Goal: Task Accomplishment & Management: Manage account settings

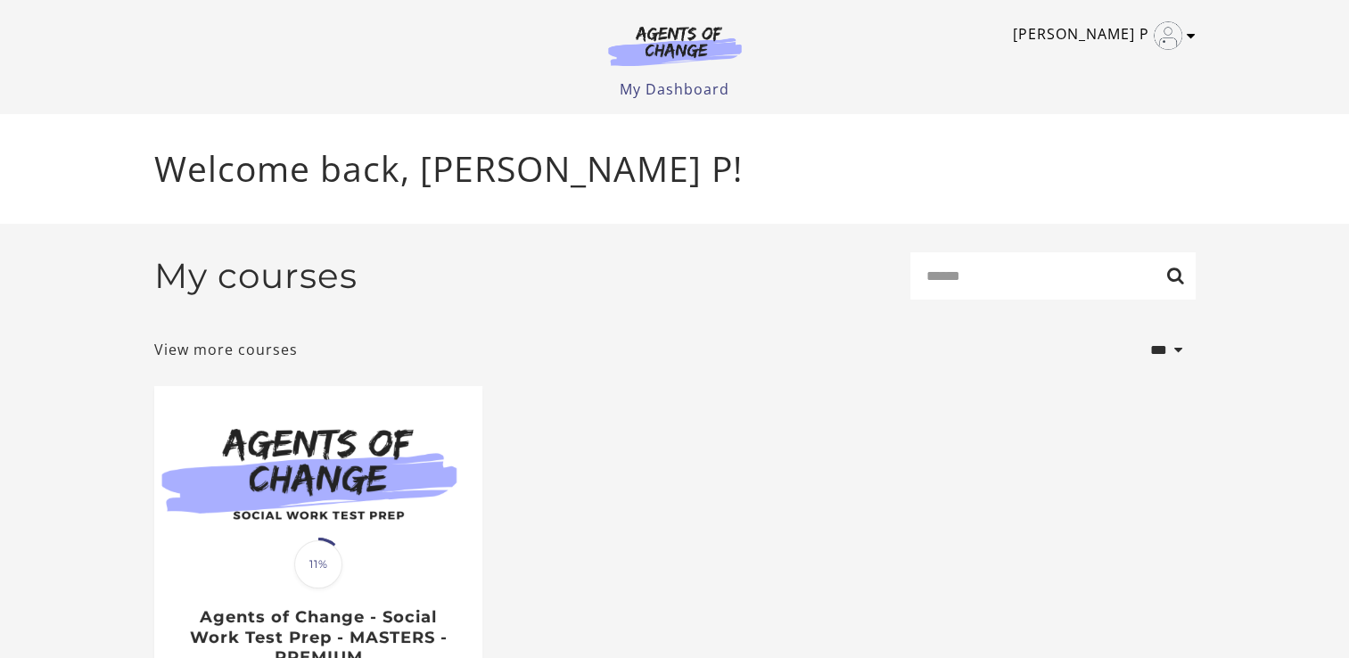
click at [1186, 31] on icon "Toggle menu" at bounding box center [1190, 36] width 9 height 14
click at [1142, 56] on link "My Account" at bounding box center [1121, 65] width 157 height 30
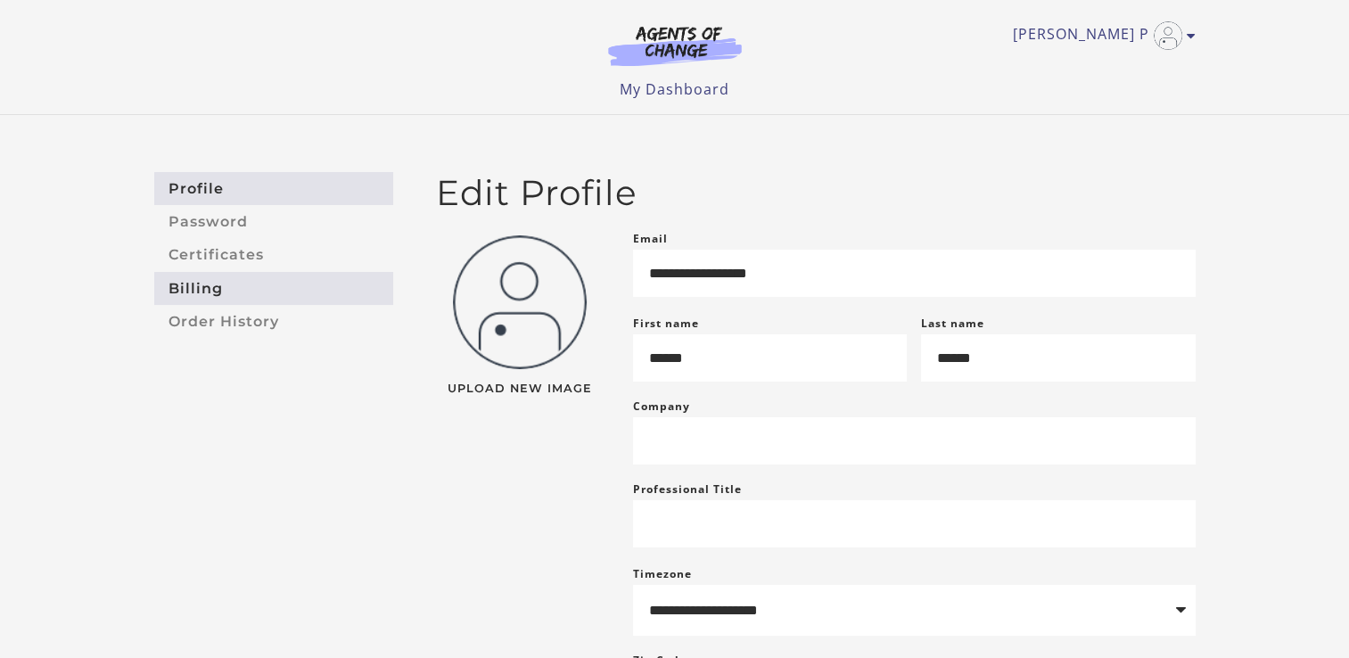
click at [175, 287] on link "Billing" at bounding box center [273, 288] width 239 height 33
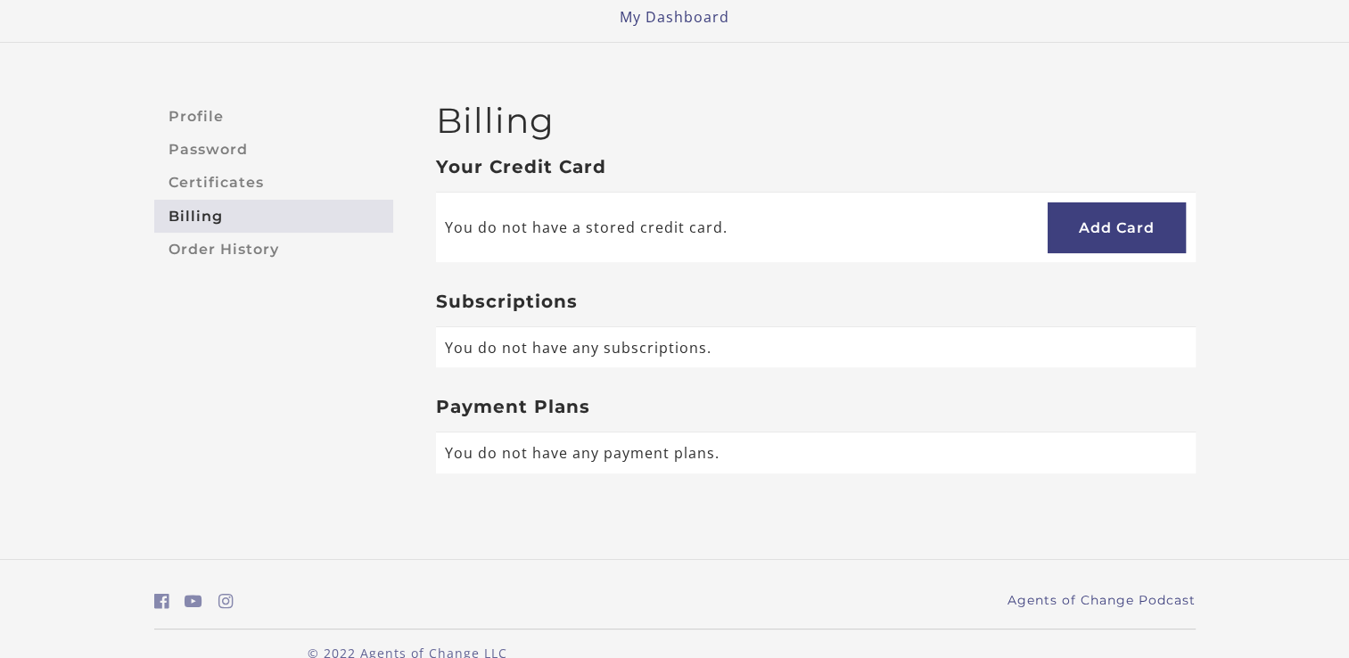
scroll to position [101, 0]
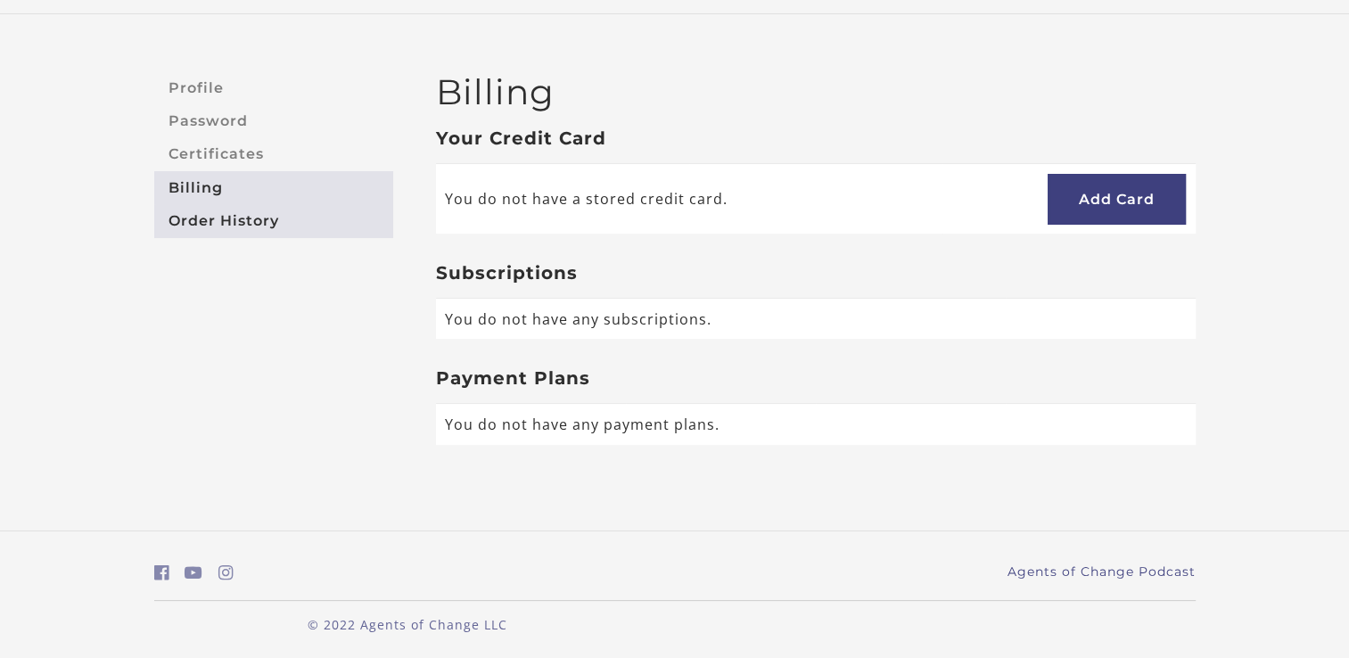
click at [201, 225] on link "Order History" at bounding box center [273, 220] width 239 height 33
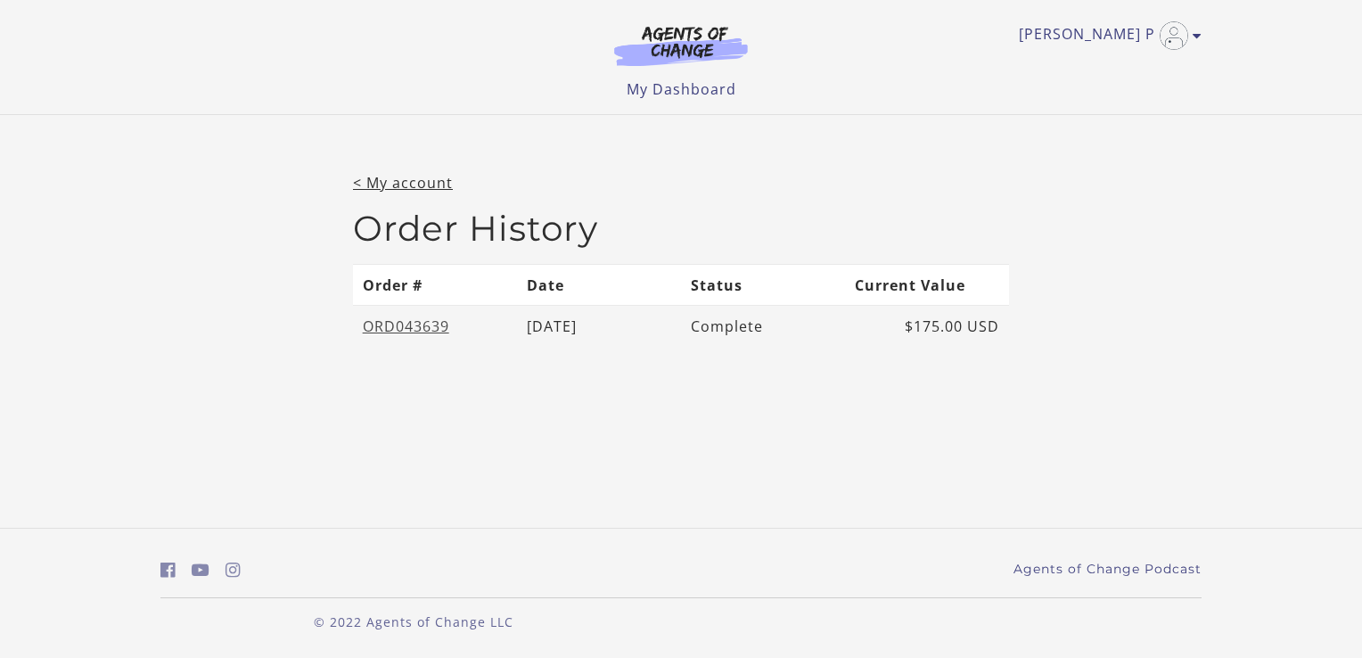
click at [399, 318] on link "ORD043639" at bounding box center [406, 326] width 86 height 20
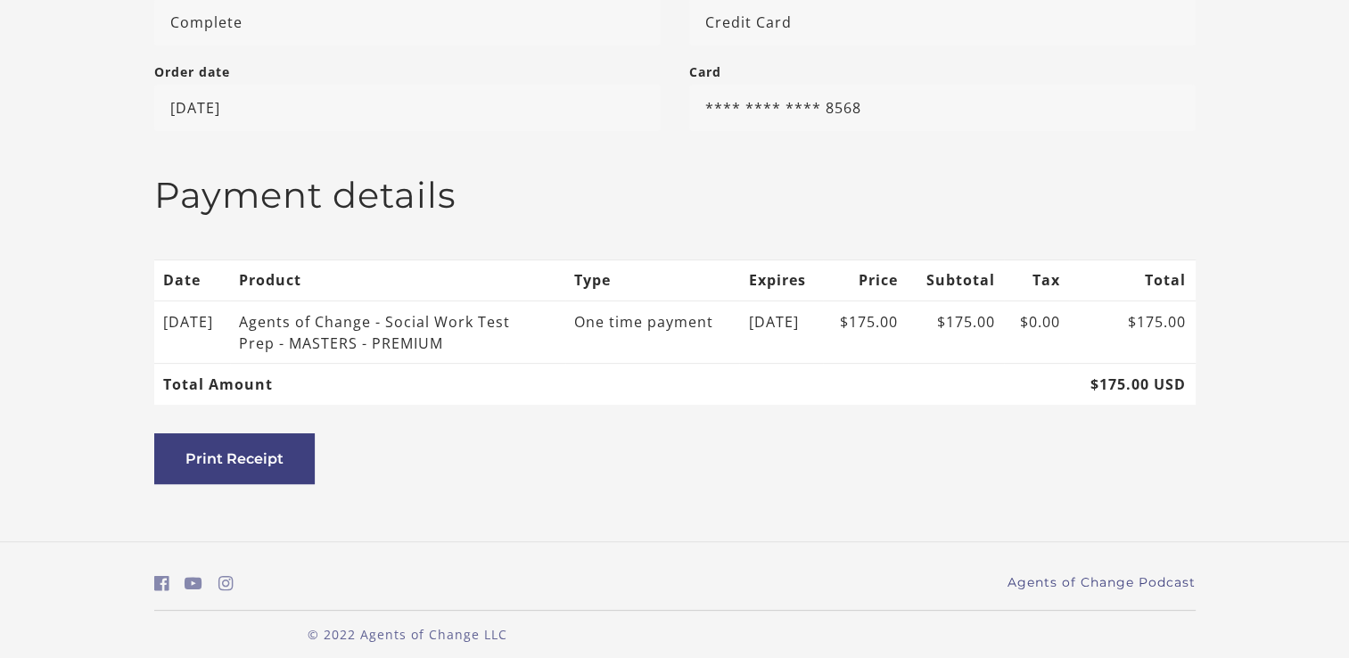
scroll to position [422, 0]
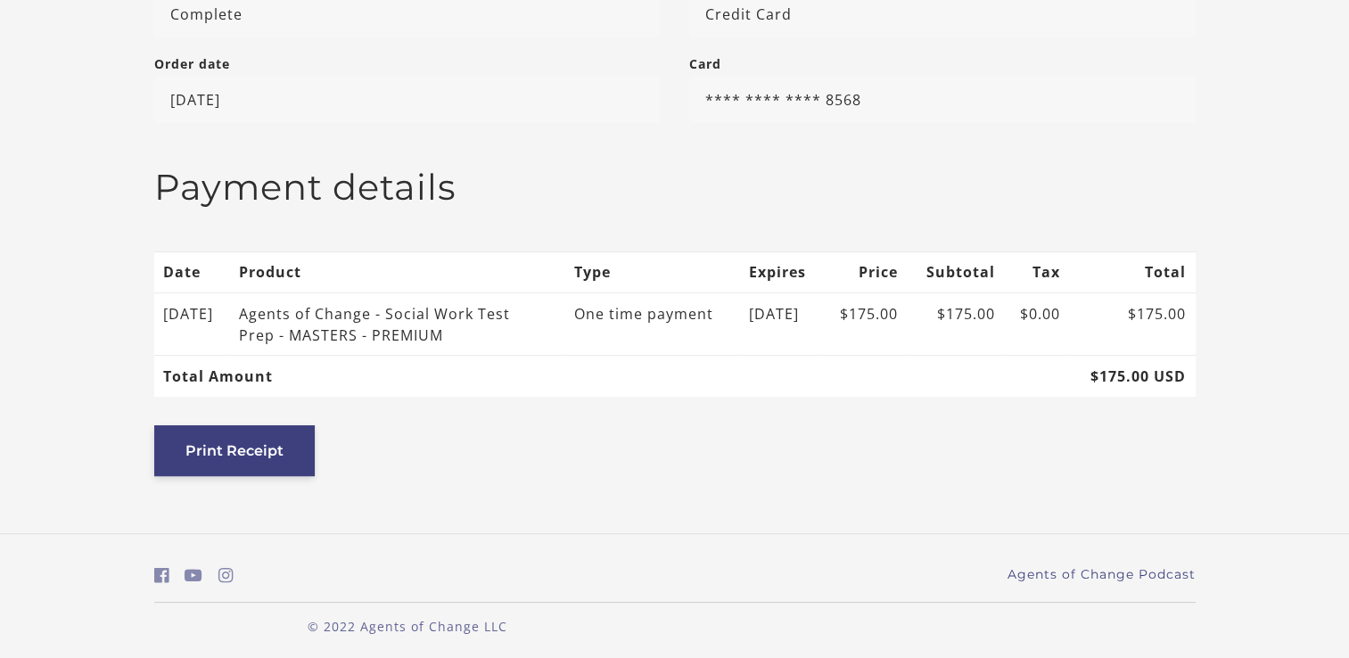
click at [263, 439] on button "Print Receipt" at bounding box center [234, 450] width 160 height 51
click at [882, 30] on p "Credit Card" at bounding box center [942, 14] width 506 height 46
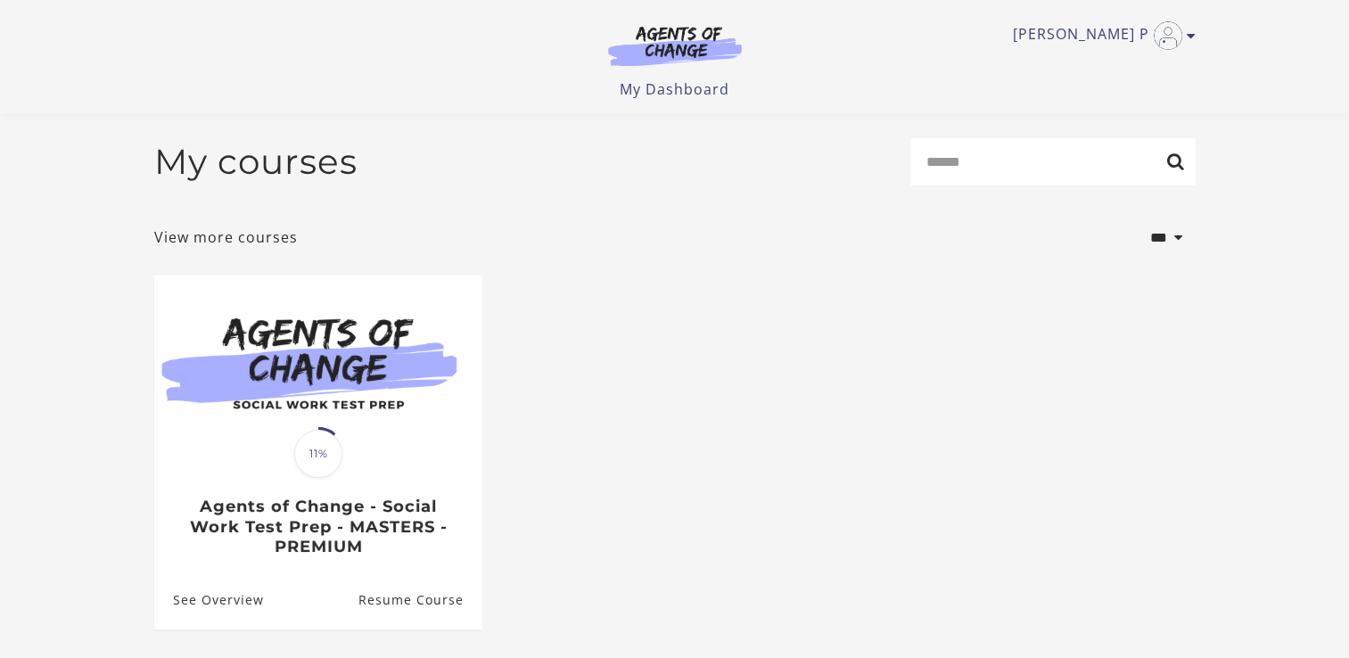
scroll to position [160, 0]
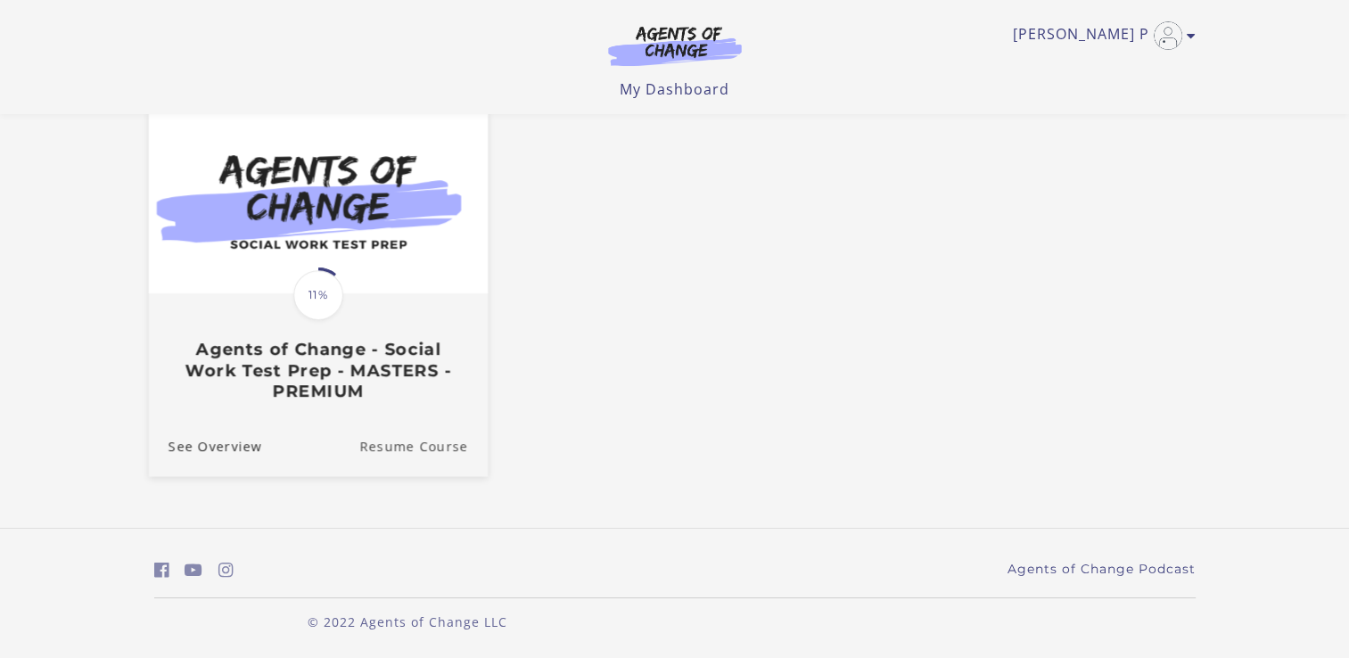
click at [392, 455] on link "Resume Course" at bounding box center [423, 446] width 128 height 60
click at [193, 447] on link "See Overview" at bounding box center [204, 446] width 113 height 60
